Goal: Complete application form

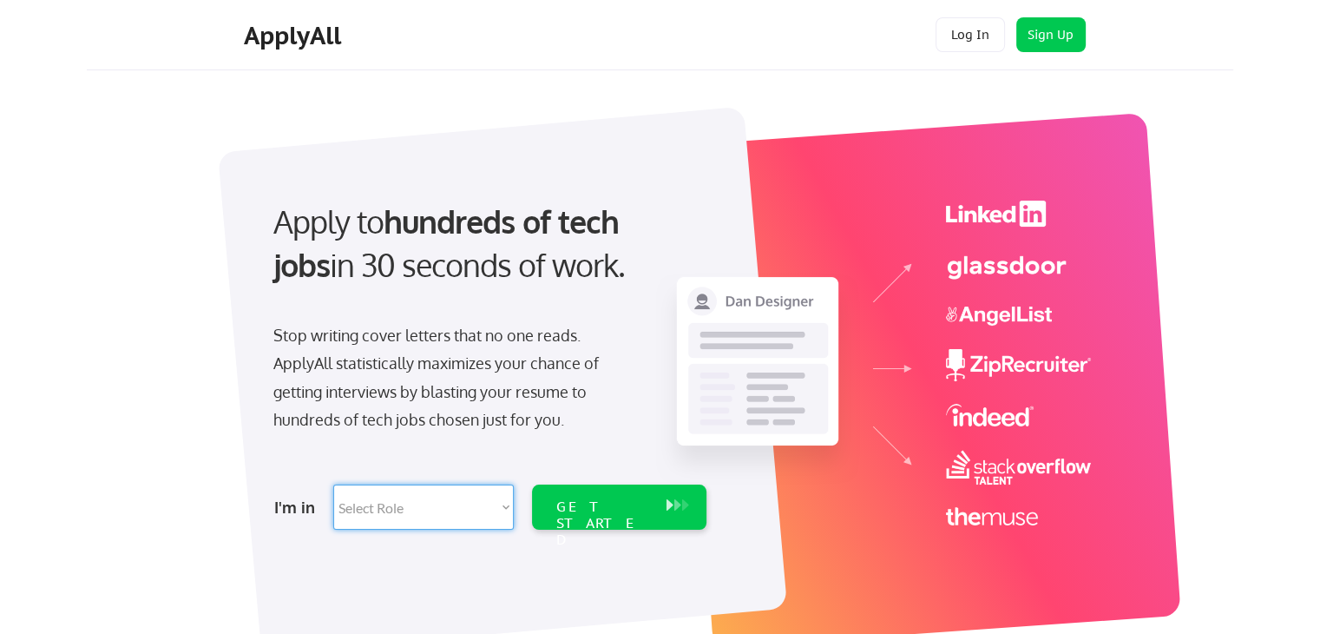
click at [470, 519] on select "Select Role Software Engineering Product Management Customer Success Sales UI/U…" at bounding box center [423, 506] width 181 height 45
select select ""technical_project_program_mgmt""
click at [333, 484] on select "Select Role Software Engineering Product Management Customer Success Sales UI/U…" at bounding box center [423, 506] width 181 height 45
select select ""technical_project_program_mgmt""
click at [589, 494] on div "GET STARTED" at bounding box center [603, 506] width 110 height 45
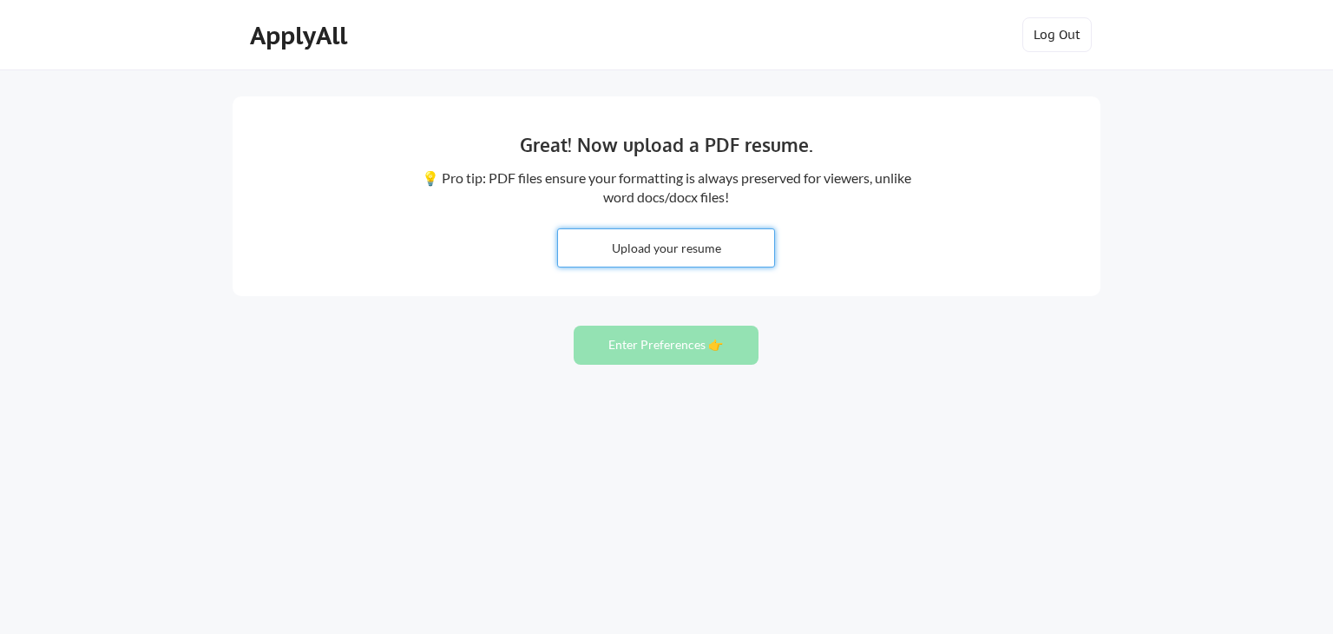
click at [694, 254] on input "file" at bounding box center [666, 247] width 216 height 37
type input "C:\fakepath\[PERSON_NAME]-Project-and-Program-Manager_2025.docx"
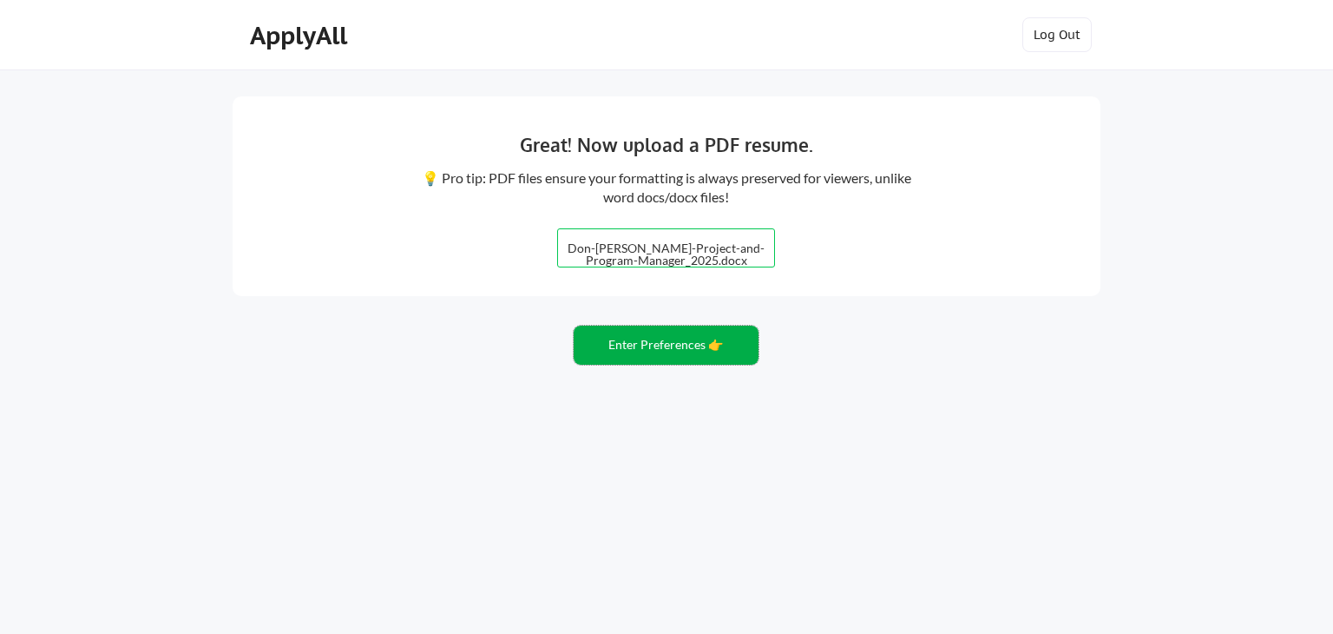
click at [691, 334] on button "Enter Preferences 👉" at bounding box center [666, 344] width 185 height 39
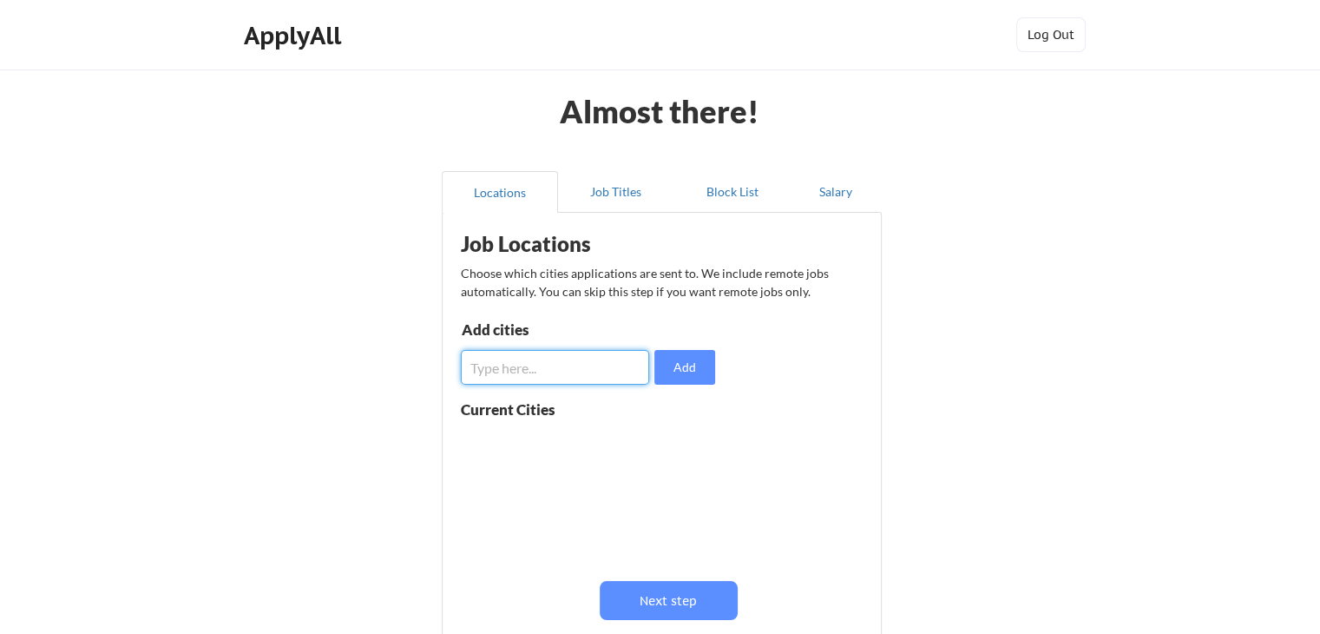
click at [548, 359] on input "input" at bounding box center [555, 367] width 188 height 35
type input "[GEOGRAPHIC_DATA], [GEOGRAPHIC_DATA]"
click at [678, 377] on button "Add" at bounding box center [684, 367] width 61 height 35
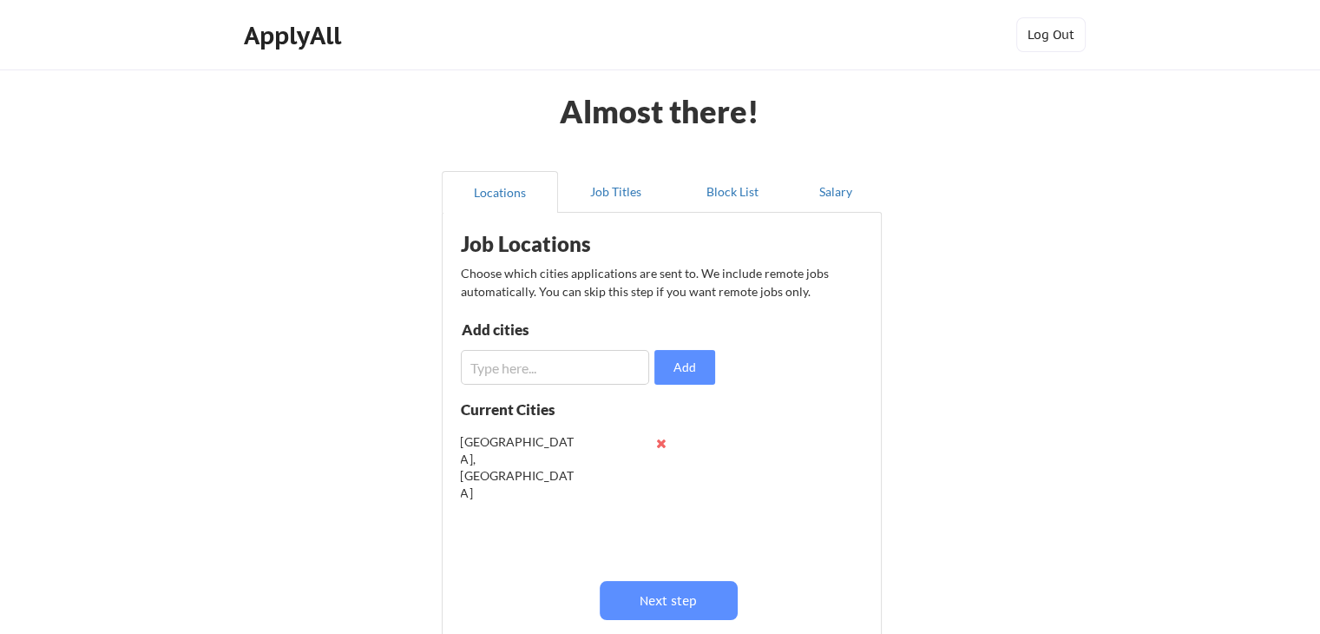
click at [1032, 404] on div "Almost there! Locations Job Titles Block List Salary Job Locations Choose which…" at bounding box center [660, 425] width 1320 height 851
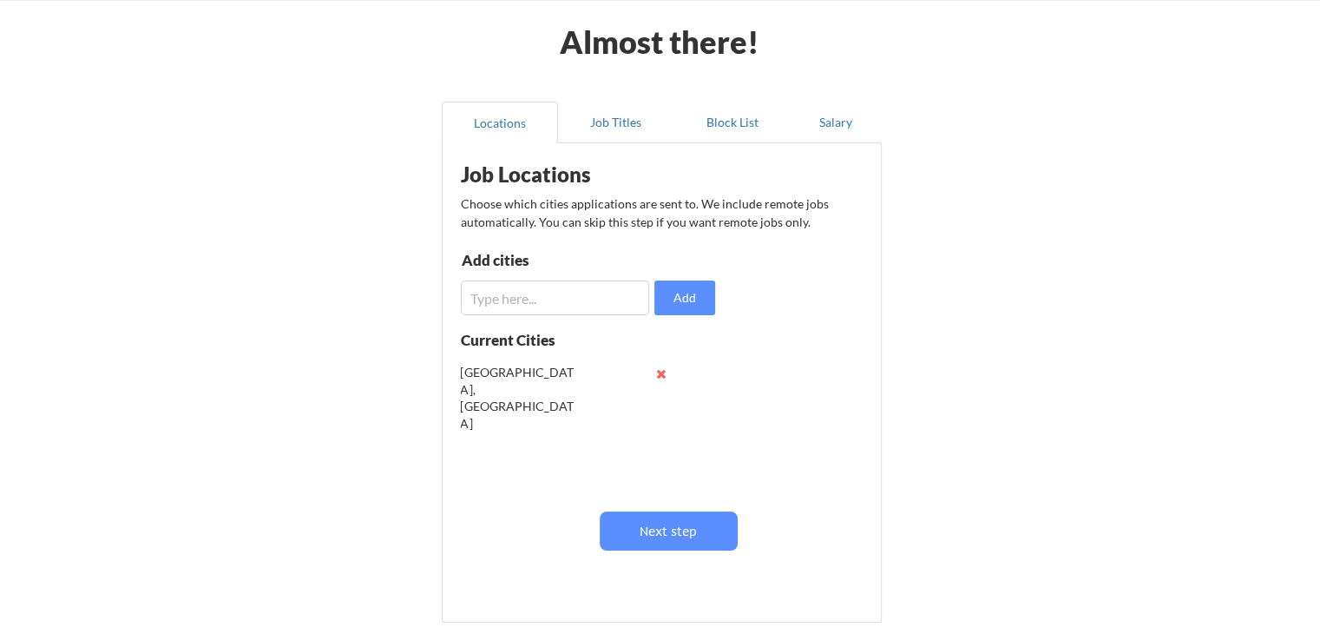
scroll to position [104, 0]
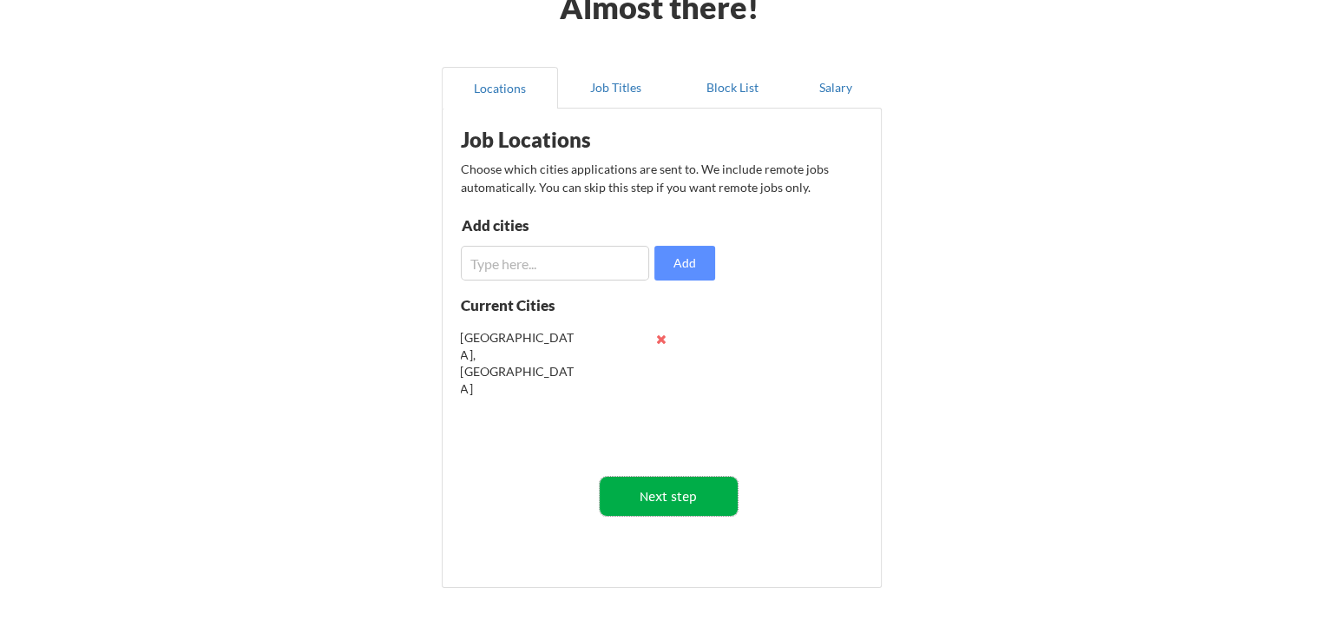
click at [700, 487] on button "Next step" at bounding box center [669, 495] width 138 height 39
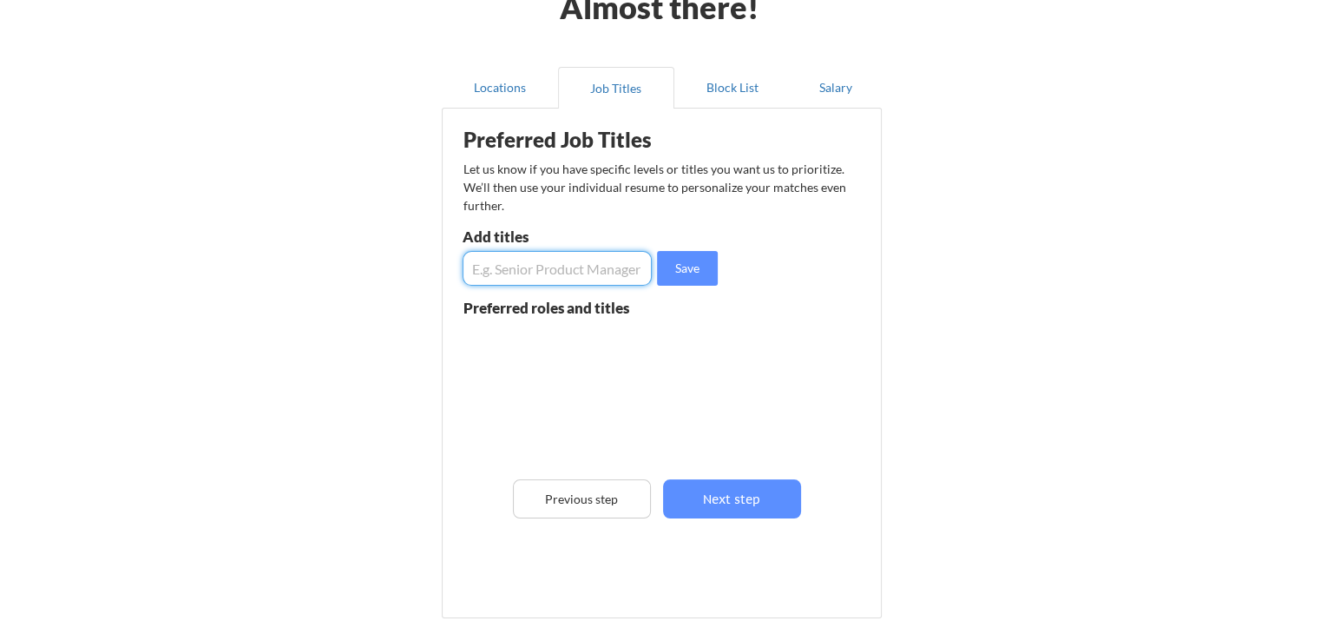
click at [529, 267] on input "input" at bounding box center [557, 268] width 189 height 35
type input "Project Manager"
click at [673, 272] on button "Save" at bounding box center [687, 268] width 61 height 35
click at [548, 271] on input "input" at bounding box center [557, 268] width 189 height 35
type input "s"
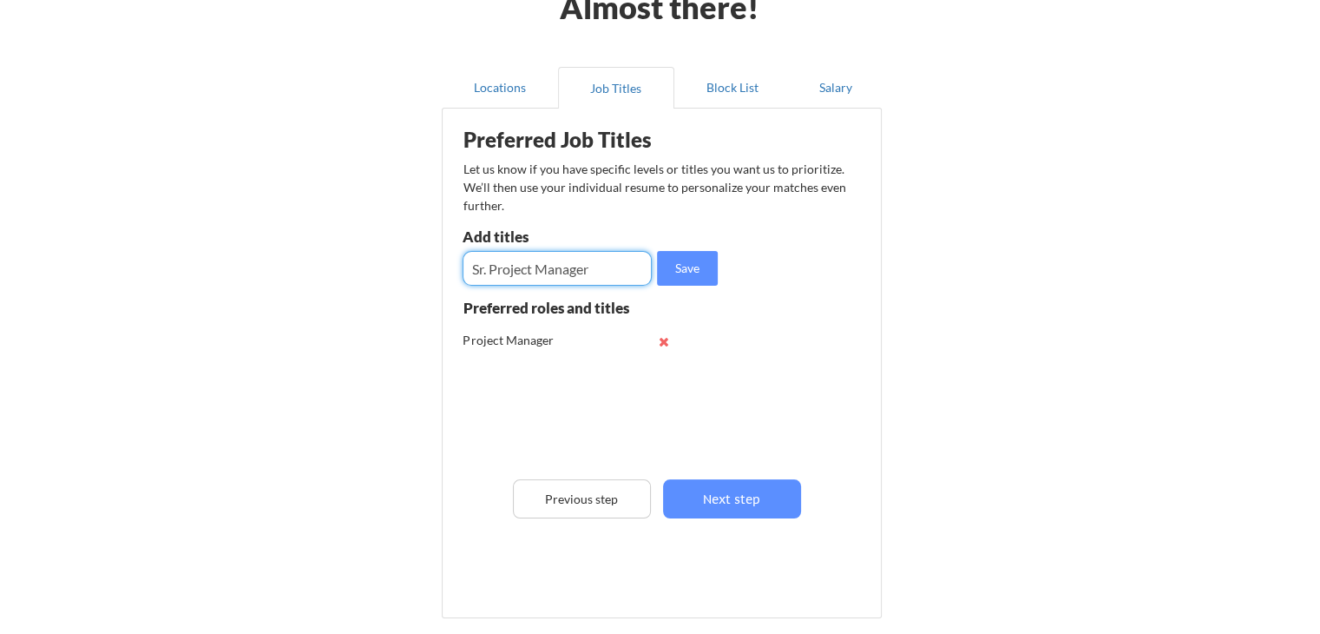
type input "Sr. Project Manager"
click at [684, 275] on button "Save" at bounding box center [687, 268] width 61 height 35
click at [520, 272] on input "input" at bounding box center [557, 268] width 189 height 35
type input "Program Manager"
click at [667, 263] on button "Save" at bounding box center [687, 268] width 61 height 35
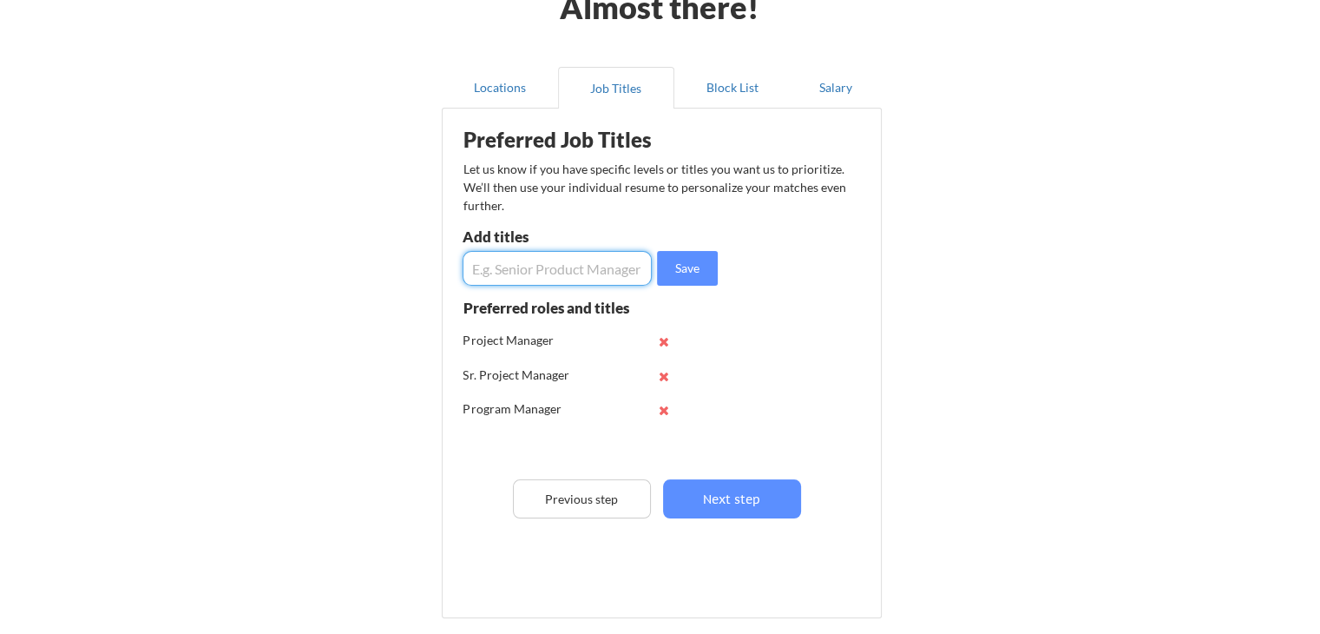
click at [554, 266] on input "input" at bounding box center [557, 268] width 189 height 35
type input "Sr. Program Manager"
click at [674, 278] on button "Save" at bounding box center [687, 268] width 61 height 35
click at [512, 267] on input "input" at bounding box center [557, 268] width 189 height 35
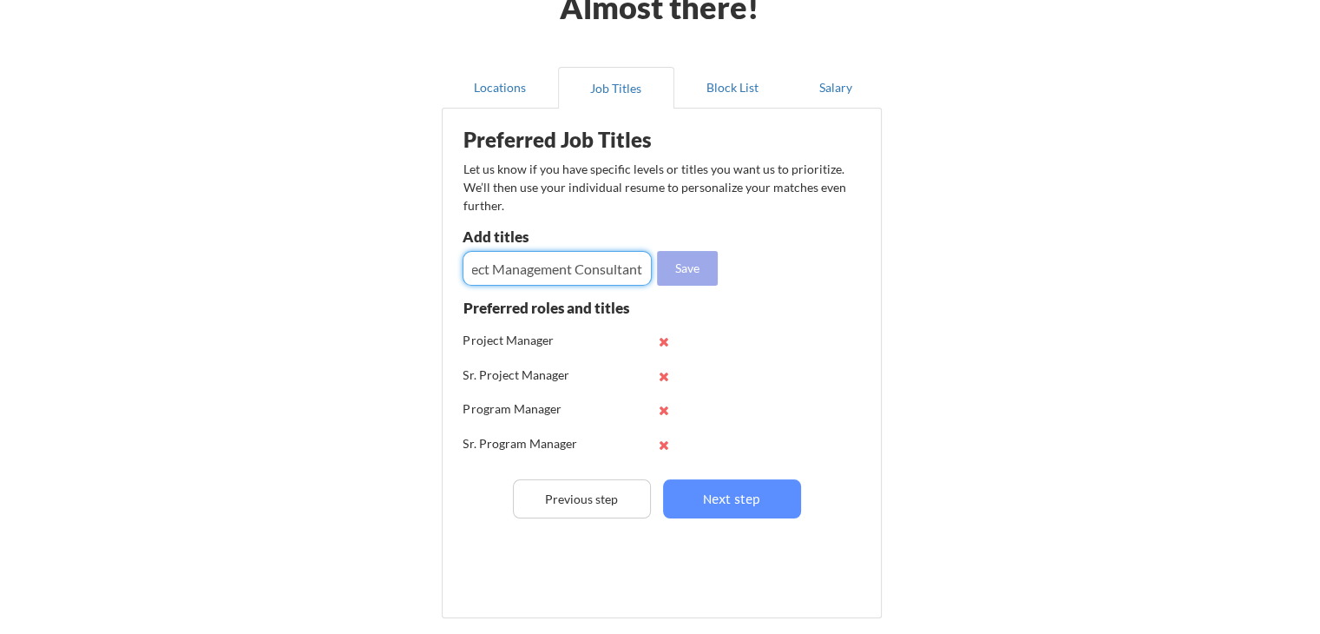
type input "Project Management Consultant"
click at [685, 268] on button "Save" at bounding box center [687, 268] width 61 height 35
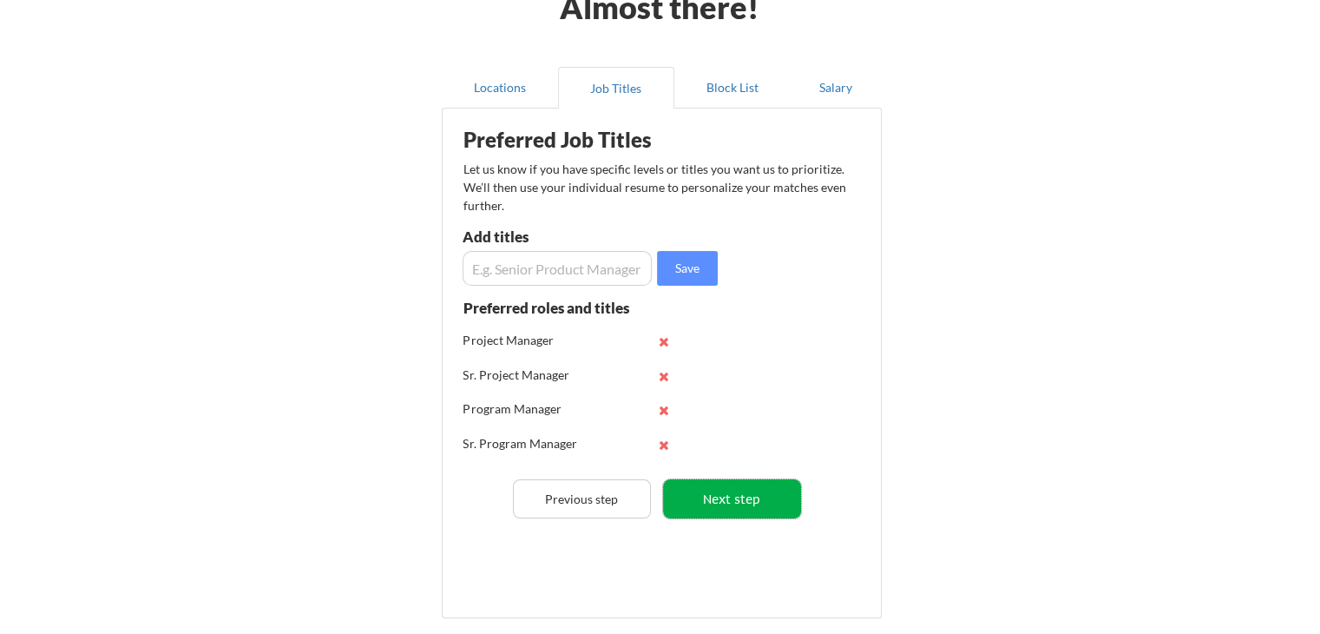
click at [720, 496] on button "Next step" at bounding box center [732, 498] width 138 height 39
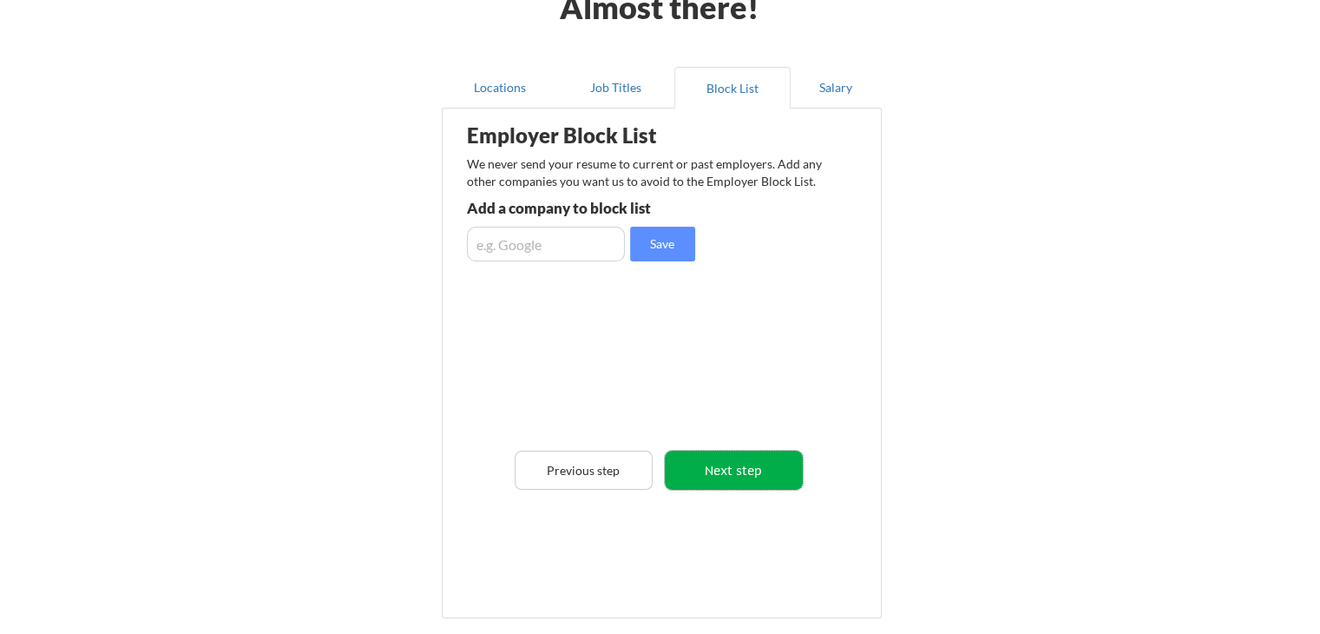
click at [715, 467] on button "Next step" at bounding box center [734, 469] width 138 height 39
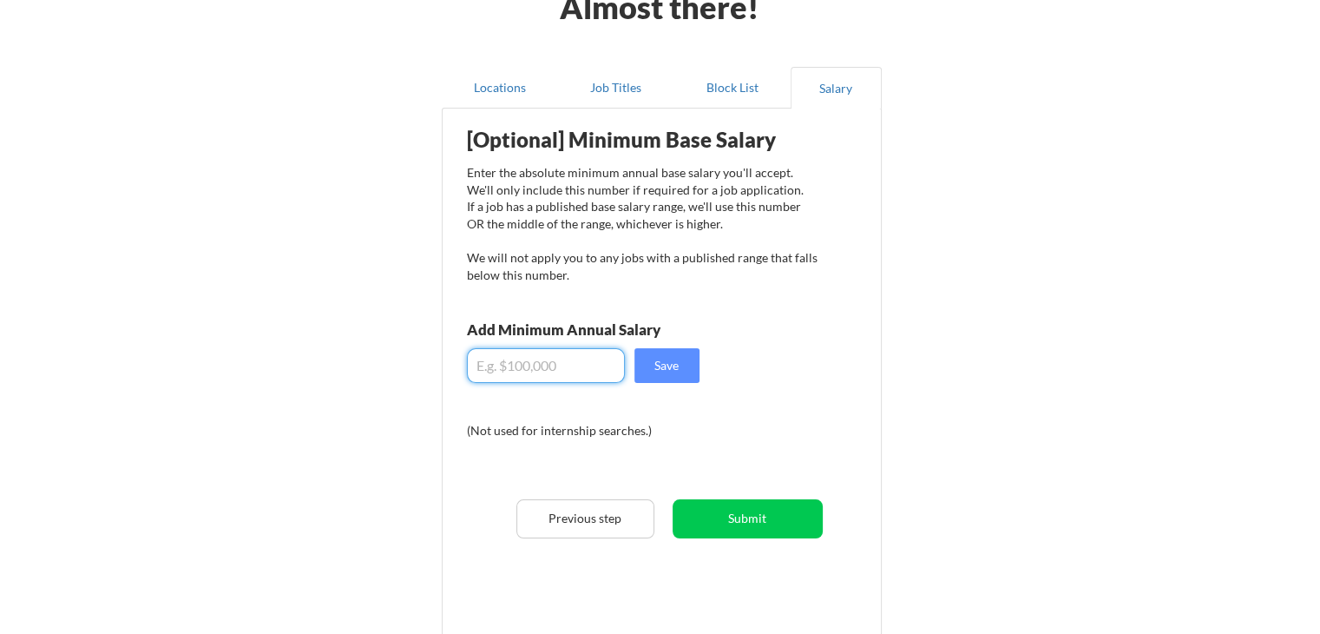
click at [538, 360] on input "input" at bounding box center [546, 365] width 158 height 35
type input "$135,000"
click at [680, 358] on button "Save" at bounding box center [666, 365] width 65 height 35
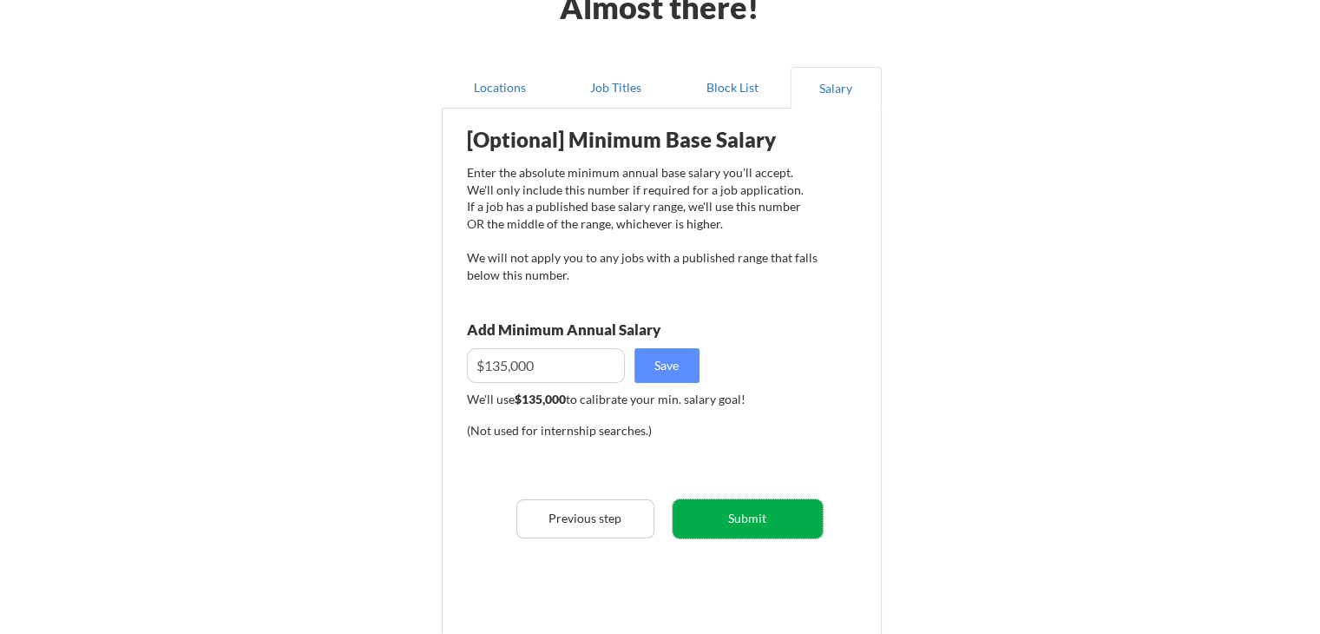
click at [742, 529] on button "Submit" at bounding box center [748, 518] width 150 height 39
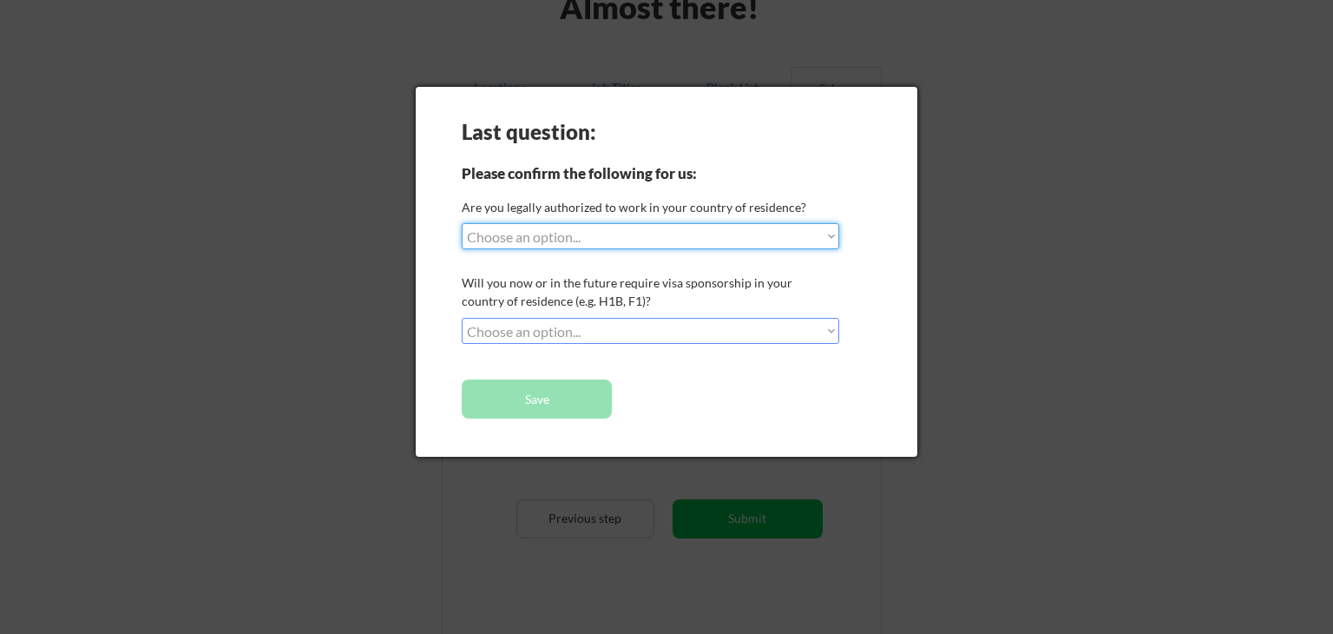
click at [660, 233] on select "Choose an option... Yes, I am a US Citizen Yes, I am a Canadian Citizen Yes, I …" at bounding box center [651, 236] width 378 height 26
select select ""yes__i_am_a_us_citizen""
click at [462, 223] on select "Choose an option... Yes, I am a US Citizen Yes, I am a Canadian Citizen Yes, I …" at bounding box center [651, 236] width 378 height 26
click at [588, 328] on select "Choose an option... No, I will not need sponsorship Yes, I will need sponsorship" at bounding box center [651, 331] width 378 height 26
select select ""no__i_will_not_need_sponsorship""
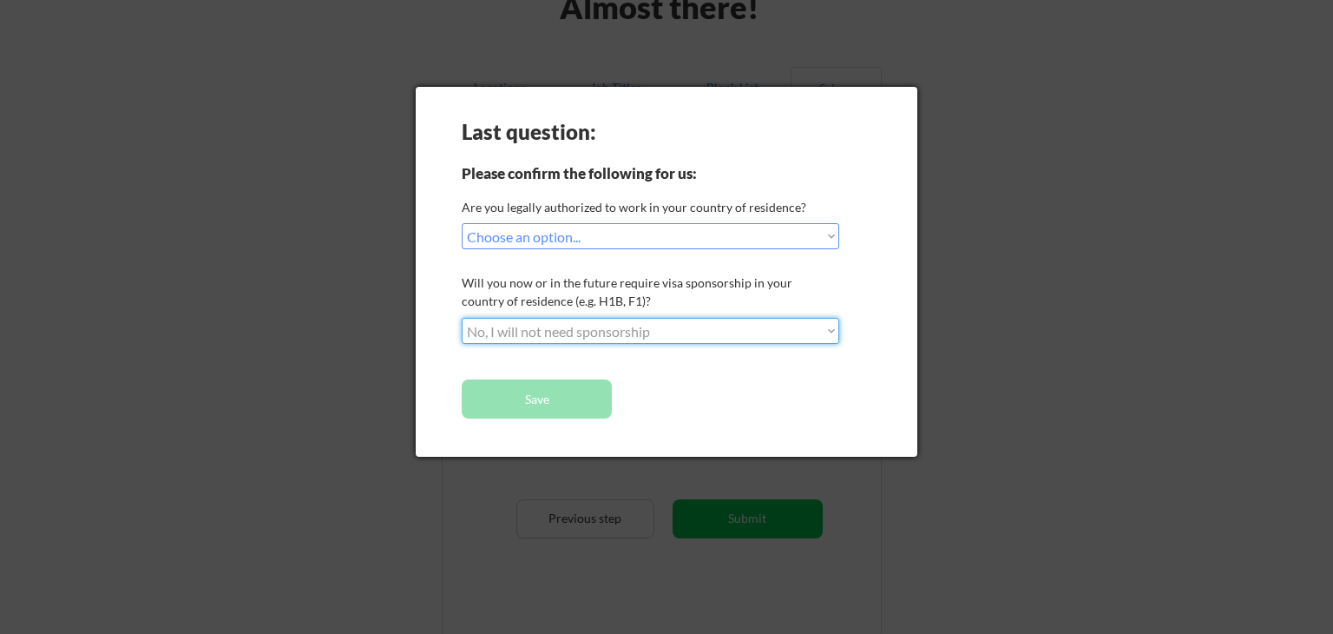
click at [462, 318] on select "Choose an option... No, I will not need sponsorship Yes, I will need sponsorship" at bounding box center [651, 331] width 378 height 26
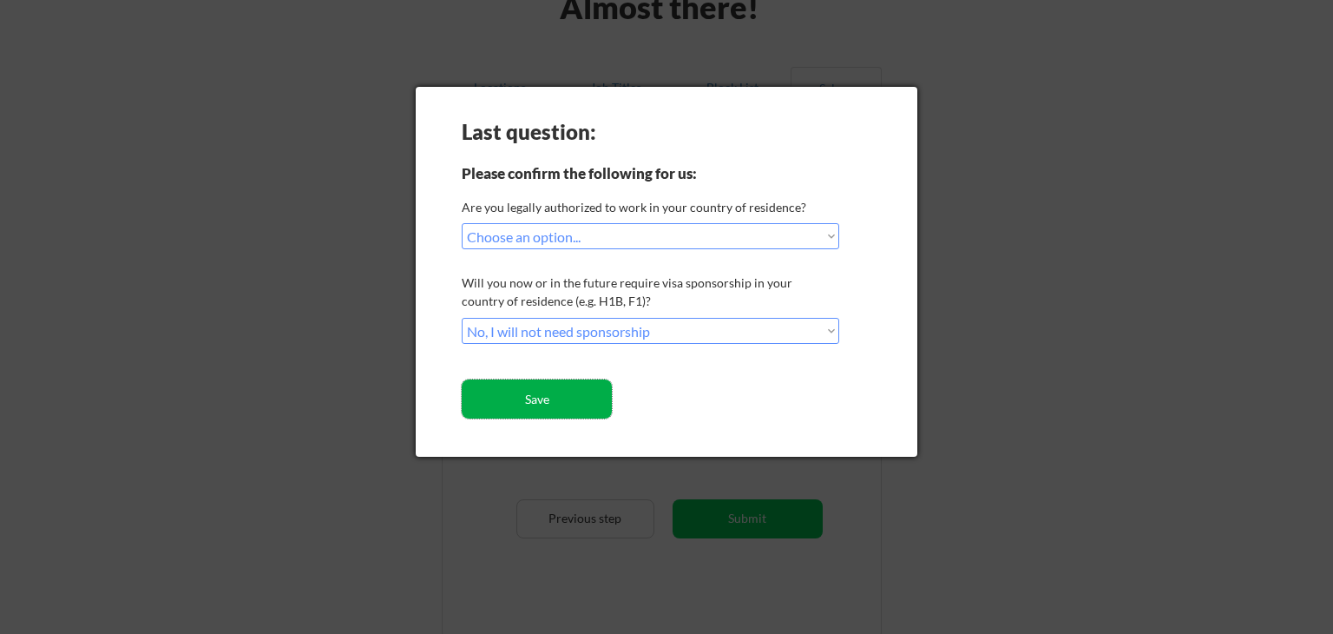
click at [569, 407] on button "Save" at bounding box center [537, 398] width 150 height 39
